Goal: Task Accomplishment & Management: Manage account settings

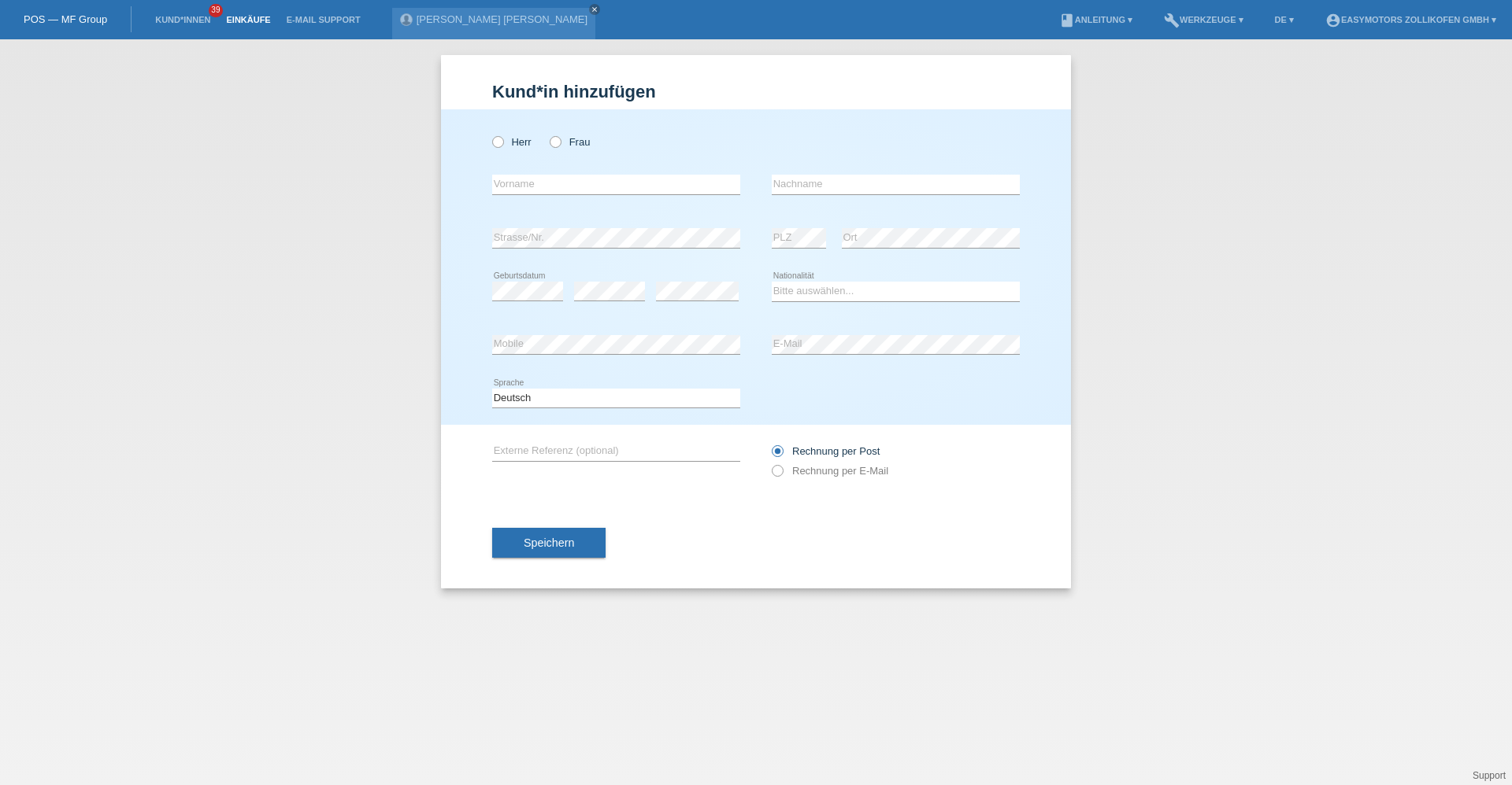
click at [258, 20] on link "Einkäufe" at bounding box center [247, 19] width 60 height 9
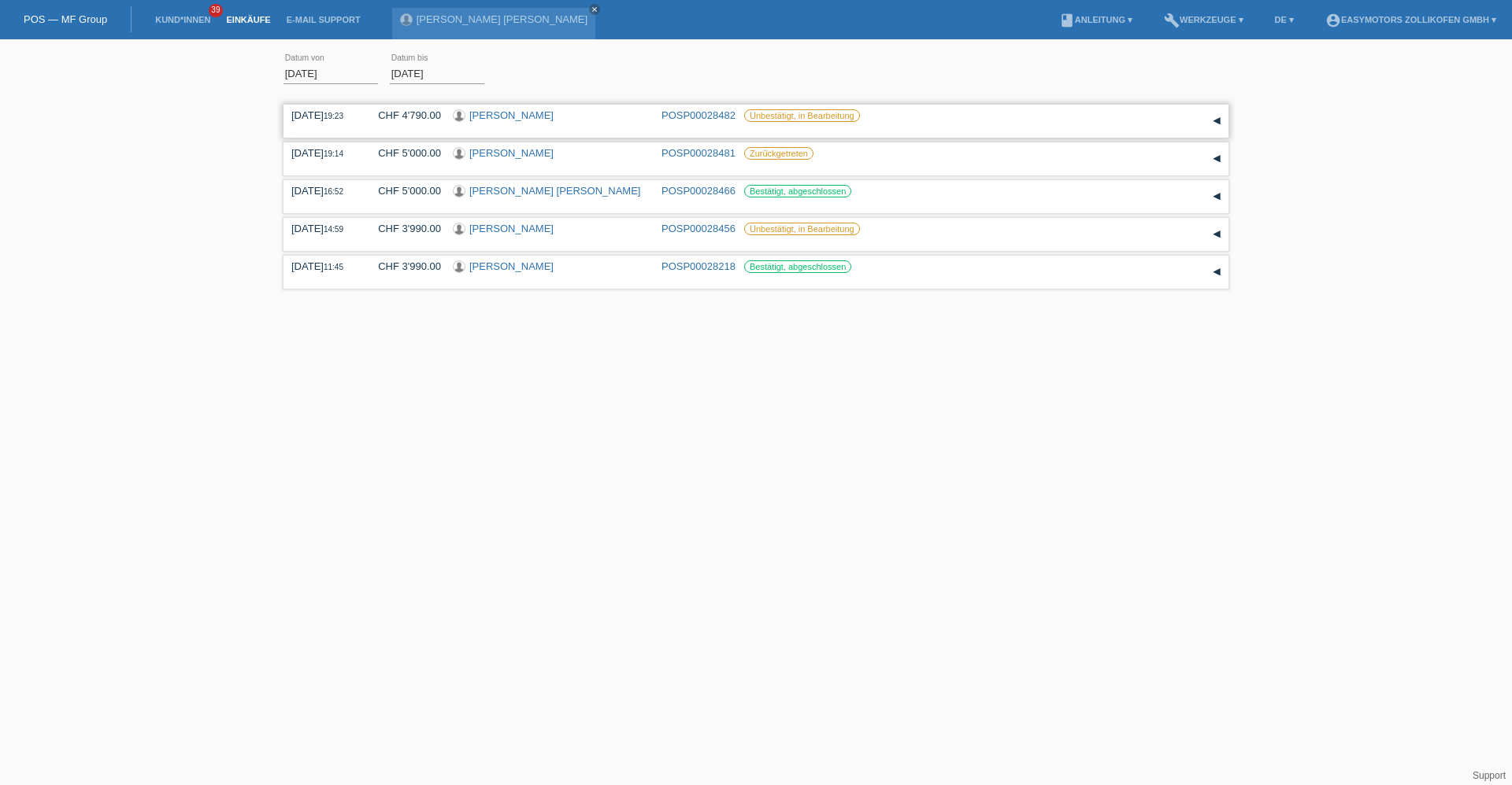
click at [503, 118] on link "[PERSON_NAME]" at bounding box center [511, 115] width 85 height 12
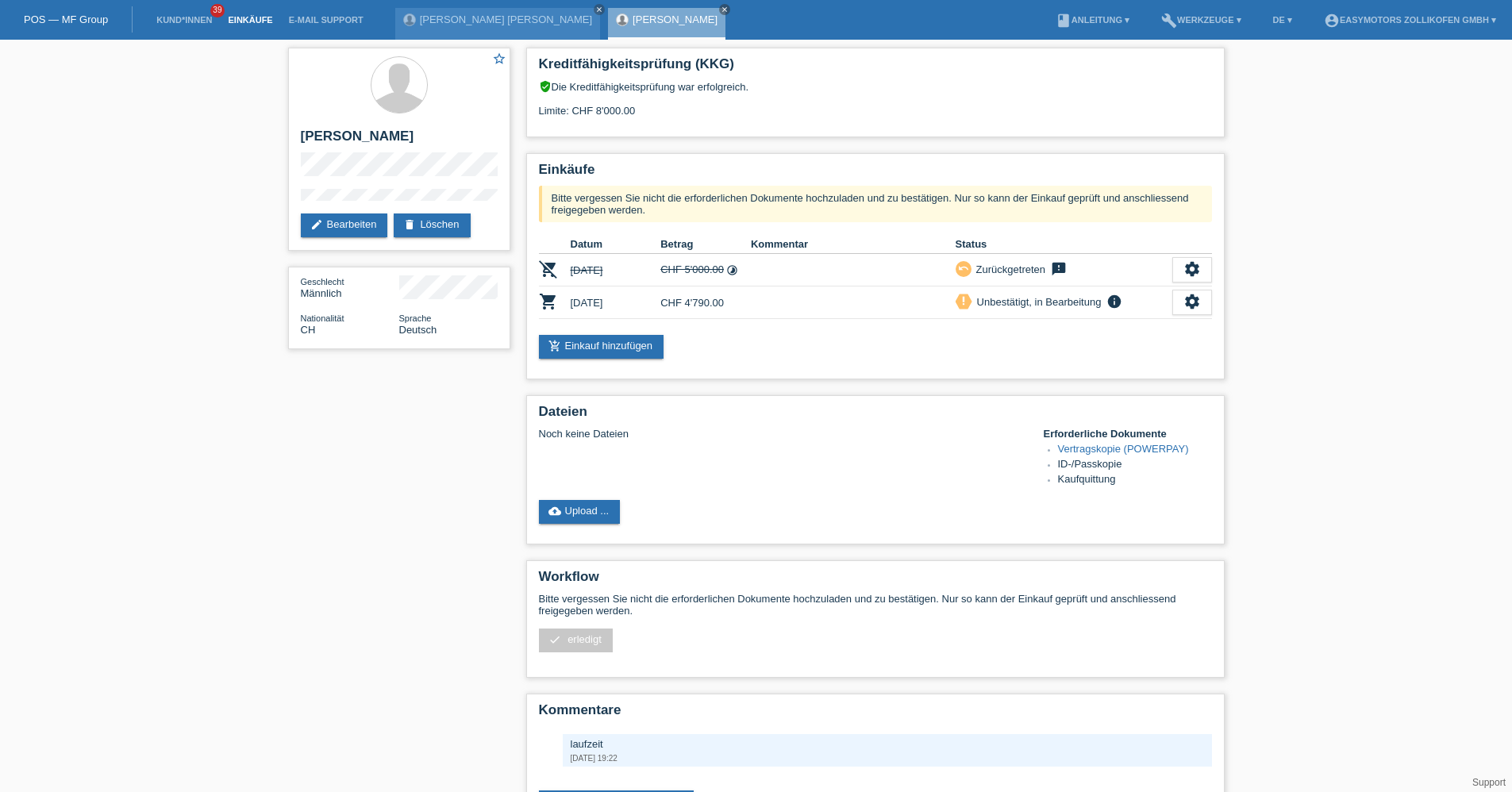
click at [241, 19] on link "Einkäufe" at bounding box center [249, 19] width 60 height 9
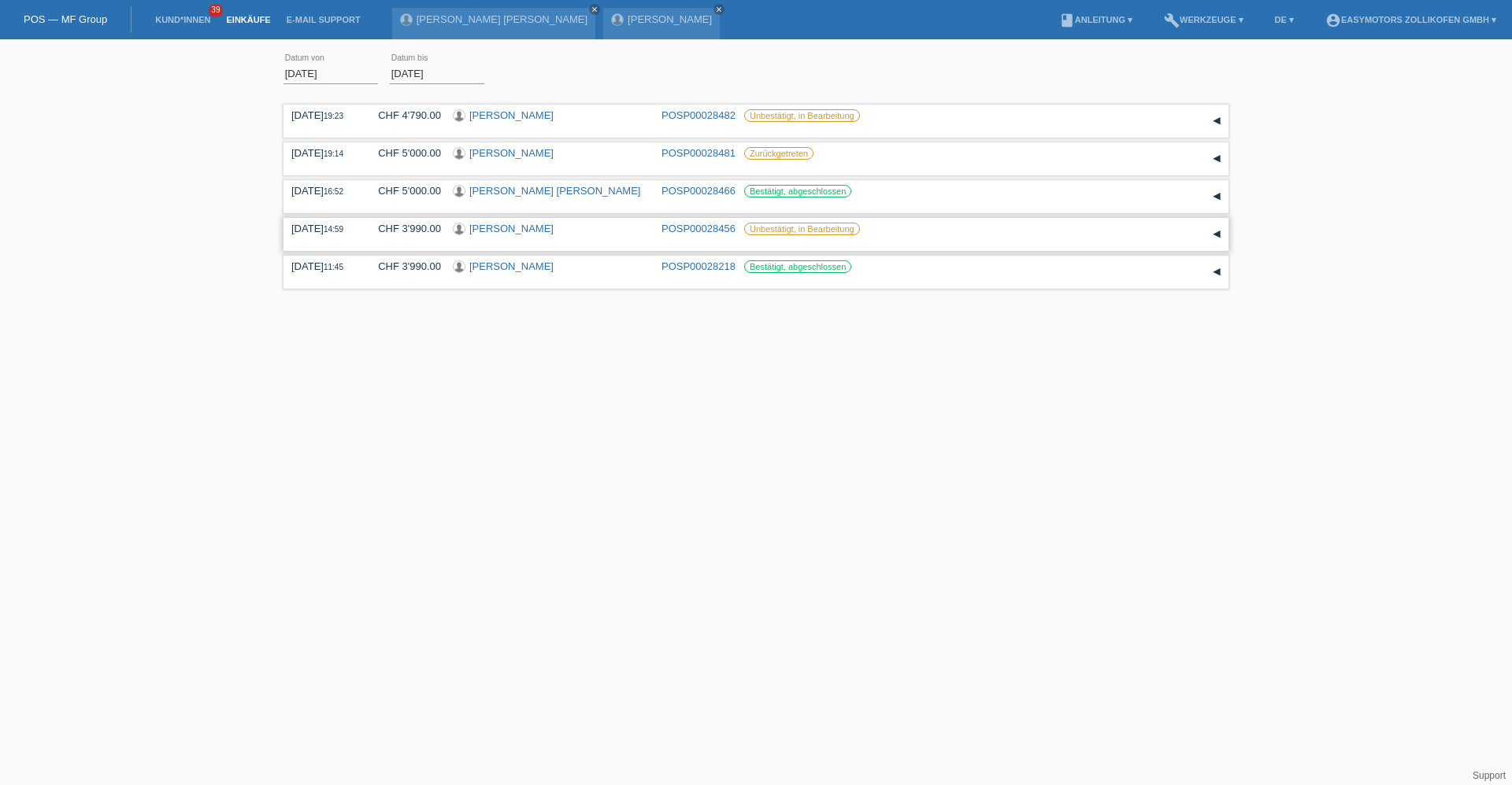
click at [502, 229] on link "Abiel Tsegai" at bounding box center [511, 228] width 85 height 12
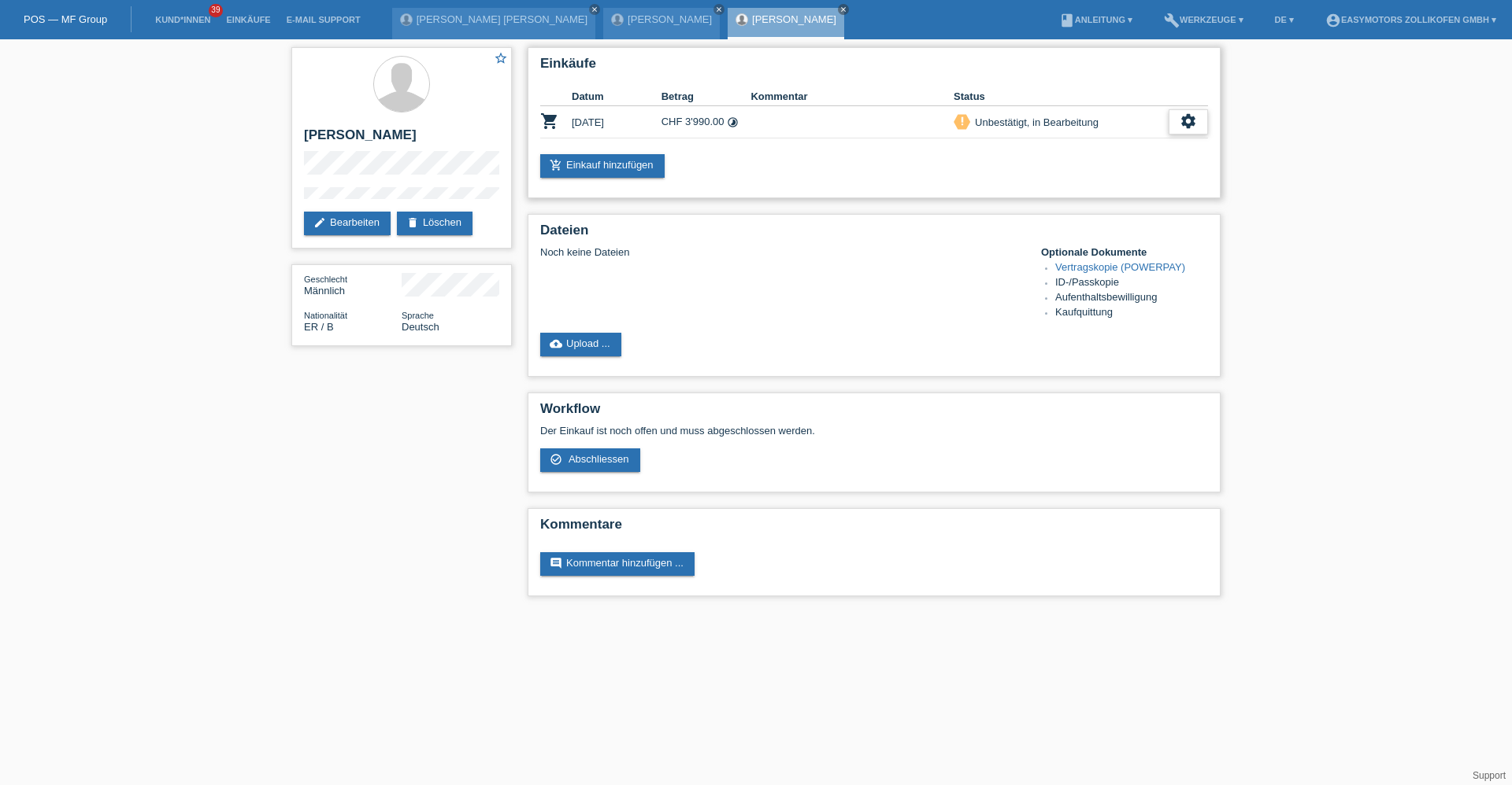
click at [1170, 119] on div "settings" at bounding box center [1187, 121] width 40 height 25
click at [1048, 199] on span "Abschliessen" at bounding box center [1063, 193] width 65 height 19
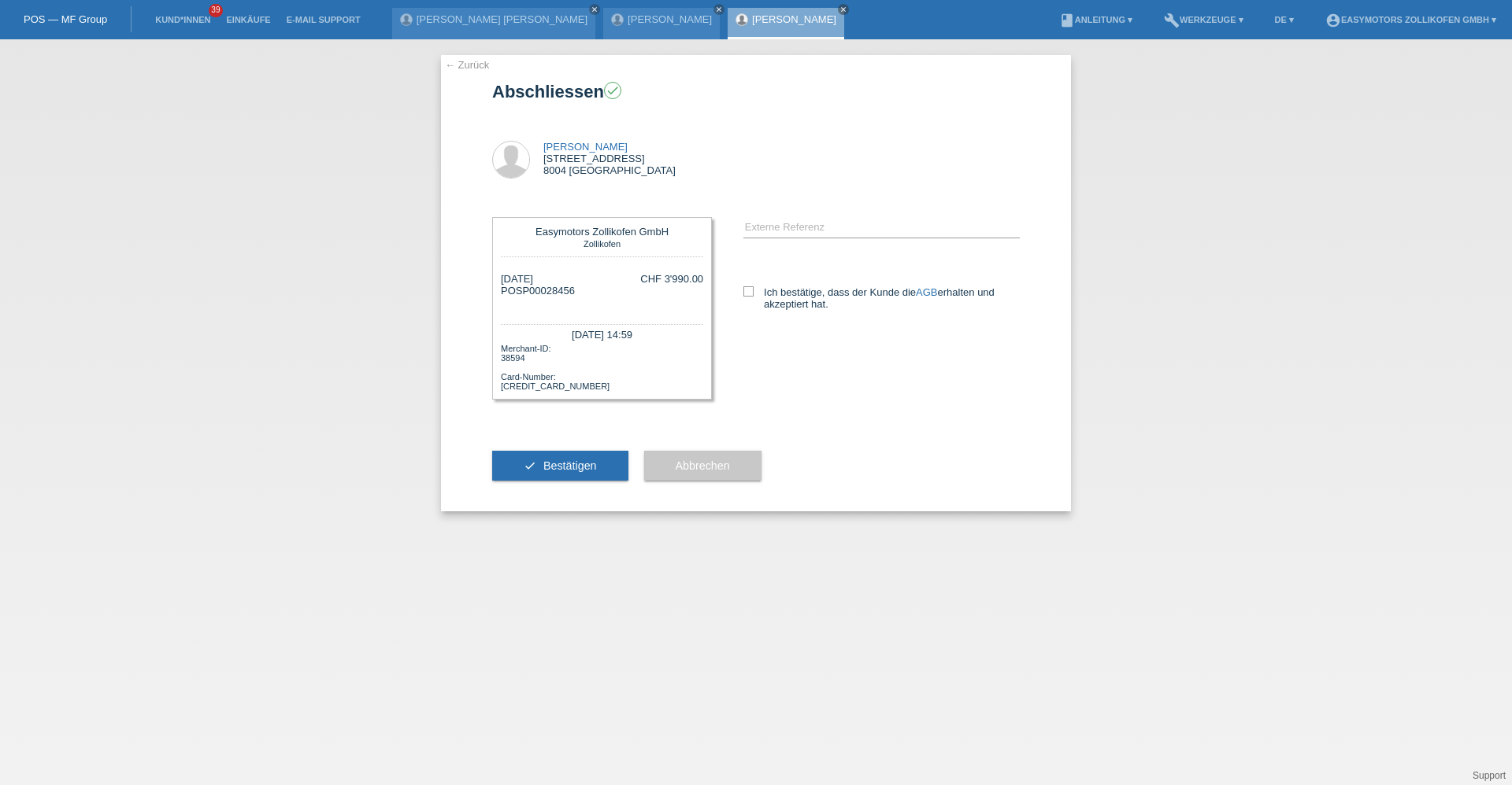
click at [742, 287] on div "error Externe Referenz AGB" at bounding box center [865, 271] width 308 height 140
click at [743, 287] on icon at bounding box center [748, 291] width 10 height 10
click at [743, 287] on input "Ich bestätige, dass der Kunde die AGB erhalten und akzeptiert hat." at bounding box center [748, 291] width 10 height 10
checkbox input "true"
click at [605, 449] on div "check Bestätigen" at bounding box center [560, 465] width 136 height 91
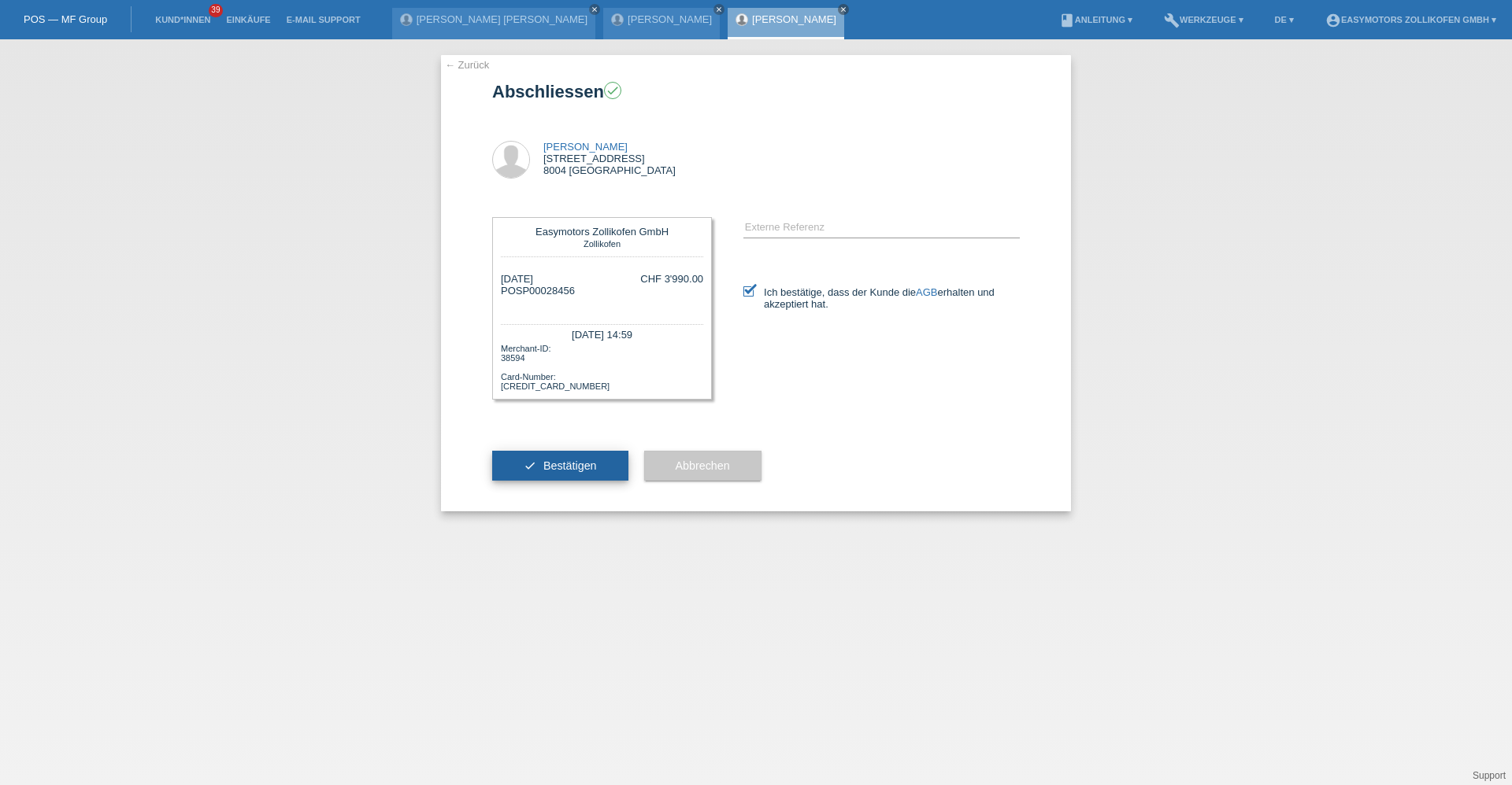
click at [605, 455] on button "check Bestätigen" at bounding box center [560, 466] width 136 height 30
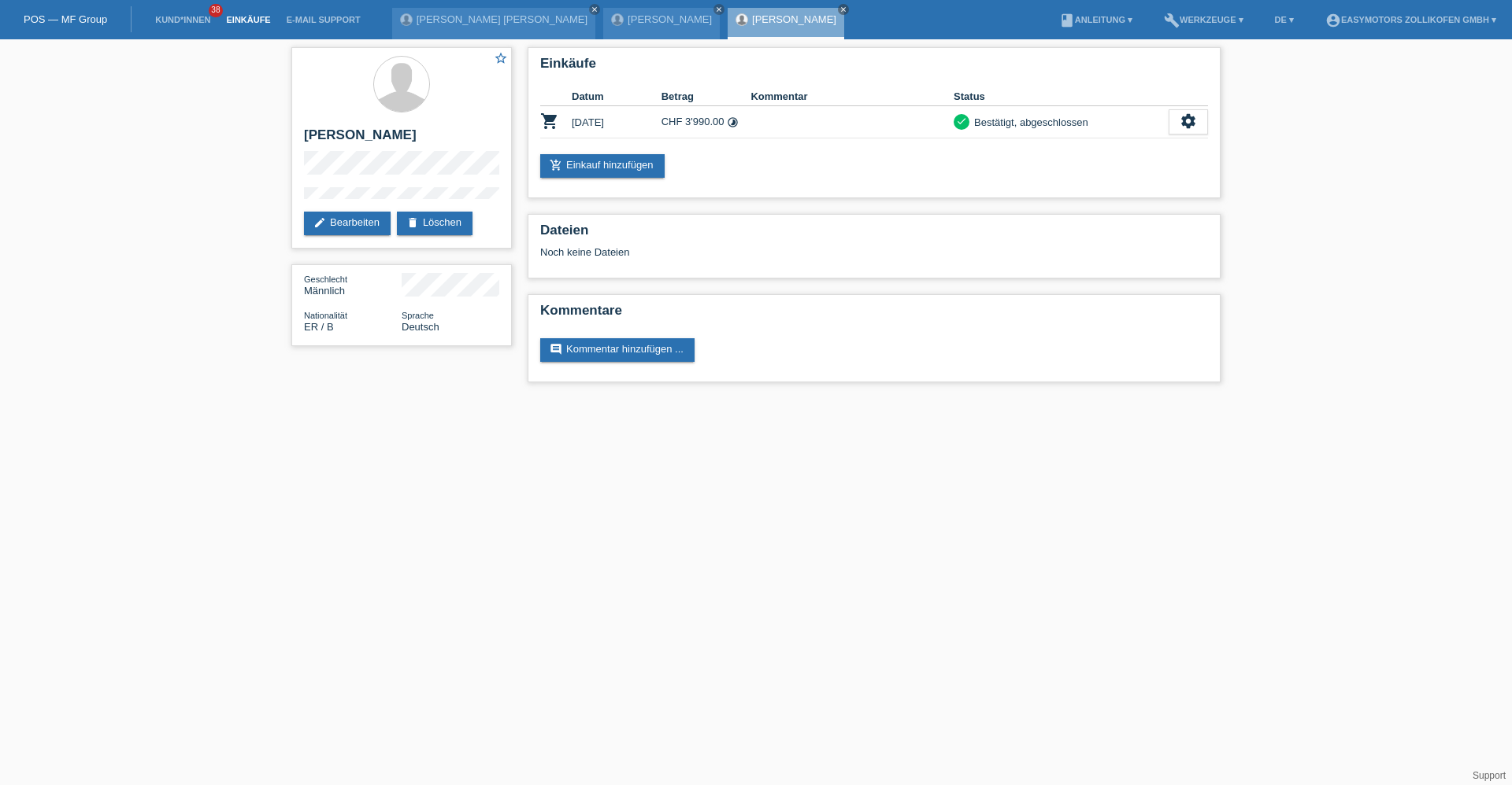
click at [228, 17] on ul "Kund*innen 38 Einkäufe E-Mail Support" at bounding box center [258, 20] width 236 height 40
click at [232, 16] on link "Einkäufe" at bounding box center [247, 19] width 60 height 9
